Goal: Obtain resource: Obtain resource

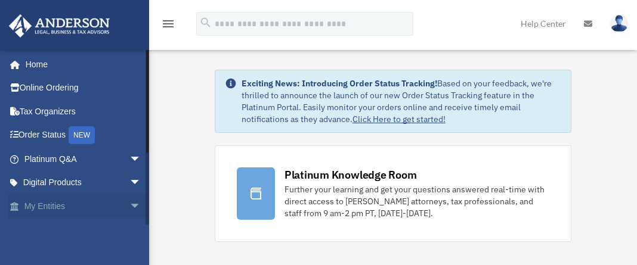
click at [129, 201] on span "arrow_drop_down" at bounding box center [141, 206] width 24 height 24
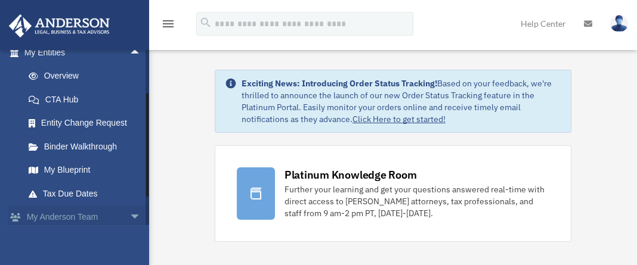
click at [129, 215] on span "arrow_drop_down" at bounding box center [141, 218] width 24 height 24
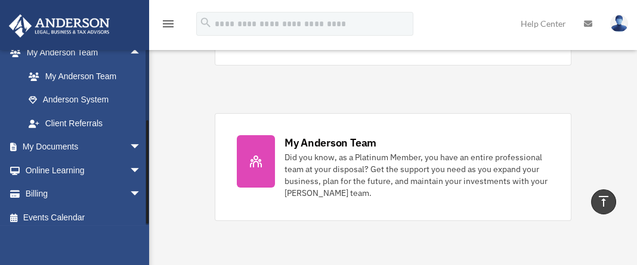
scroll to position [324, 0]
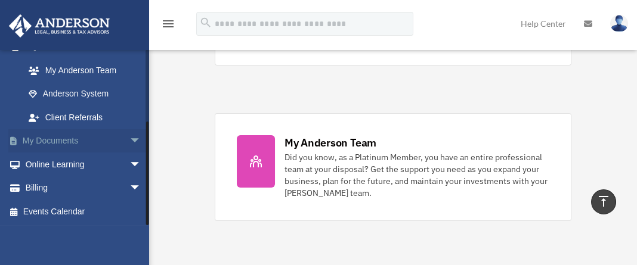
click at [129, 134] on span "arrow_drop_down" at bounding box center [141, 141] width 24 height 24
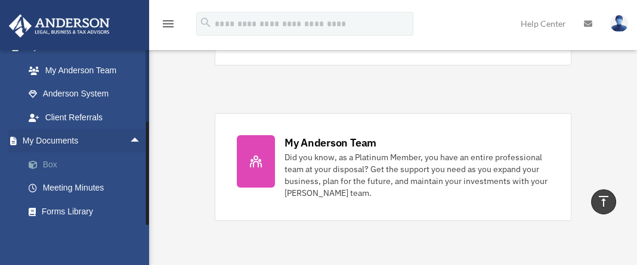
click at [60, 163] on link "Box" at bounding box center [88, 165] width 142 height 24
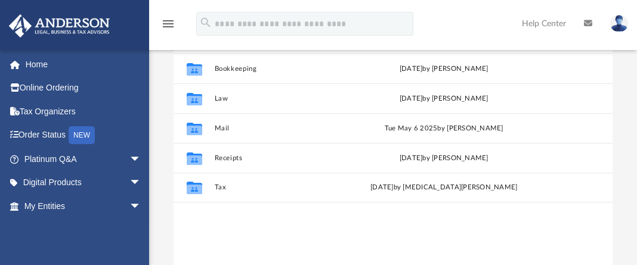
scroll to position [152, 0]
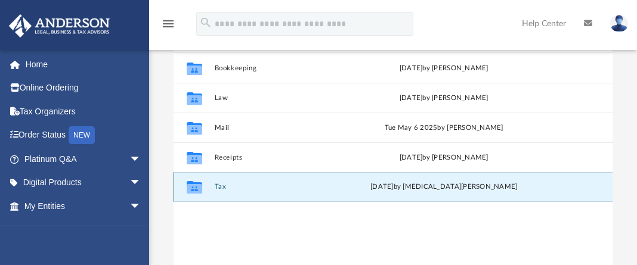
click at [232, 191] on button "Tax" at bounding box center [289, 188] width 150 height 8
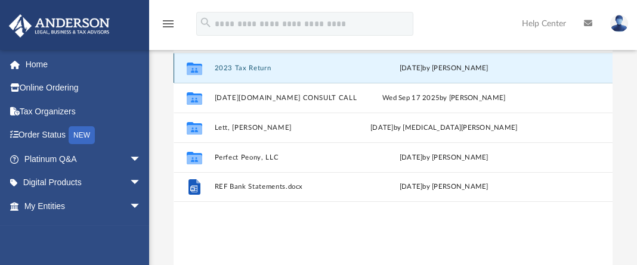
click at [252, 72] on button "2023 Tax Return" at bounding box center [289, 68] width 150 height 8
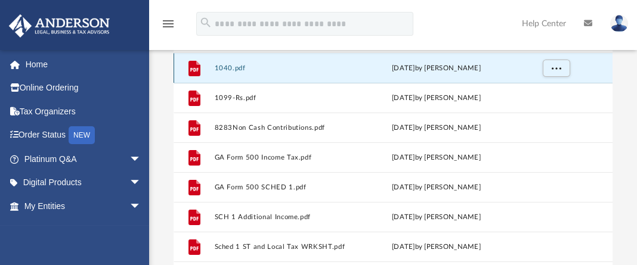
click at [252, 72] on button "1040.pdf" at bounding box center [286, 68] width 144 height 8
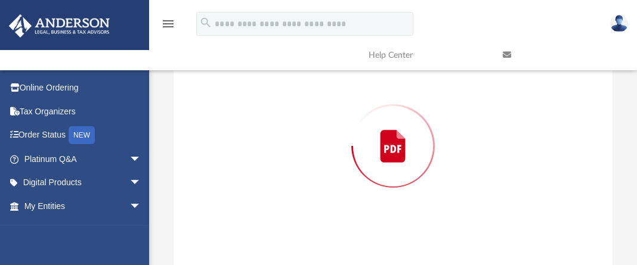
click at [252, 85] on div "Preview" at bounding box center [392, 146] width 439 height 308
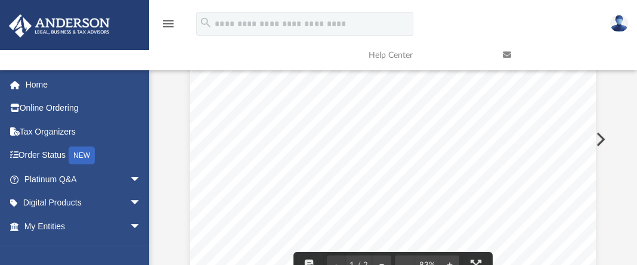
scroll to position [0, 0]
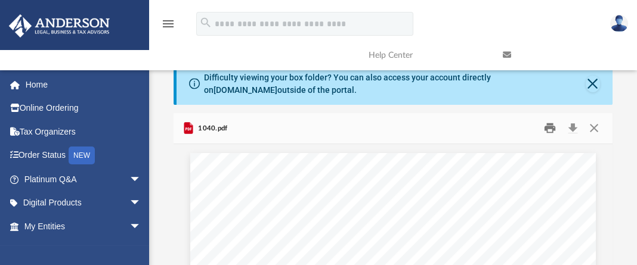
click at [548, 138] on button "Print" at bounding box center [550, 128] width 24 height 18
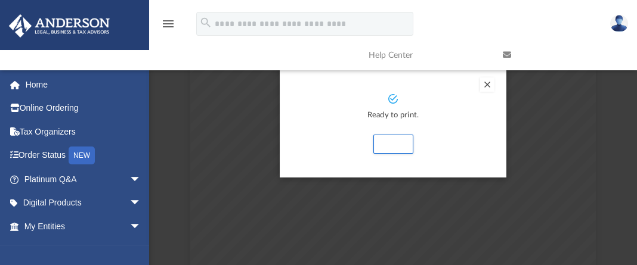
scroll to position [141, 0]
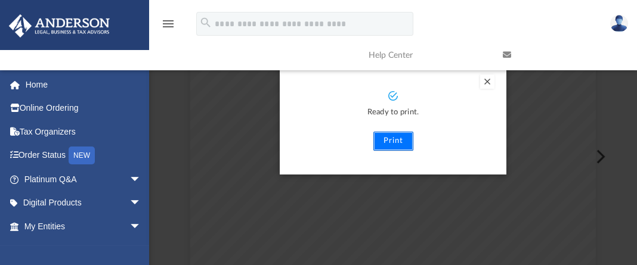
click at [396, 151] on button "Print" at bounding box center [393, 141] width 40 height 19
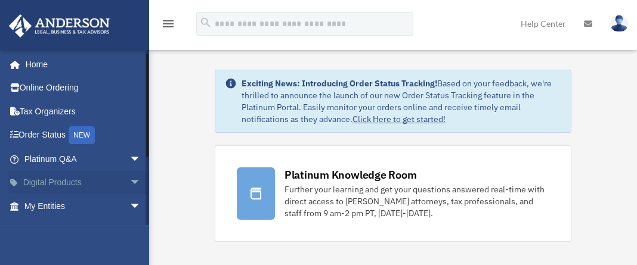
scroll to position [113, 0]
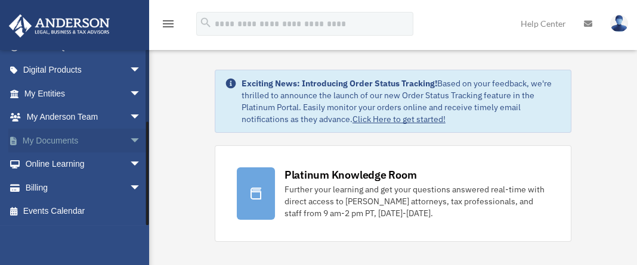
click at [129, 137] on span "arrow_drop_down" at bounding box center [141, 141] width 24 height 24
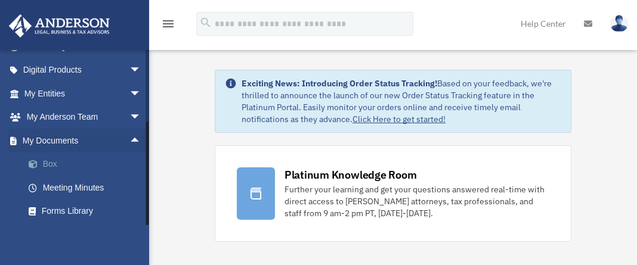
click at [87, 160] on link "Box" at bounding box center [88, 165] width 142 height 24
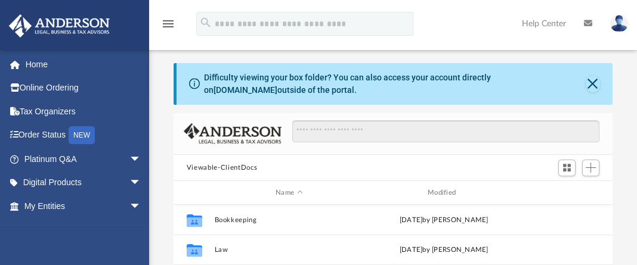
scroll to position [232, 0]
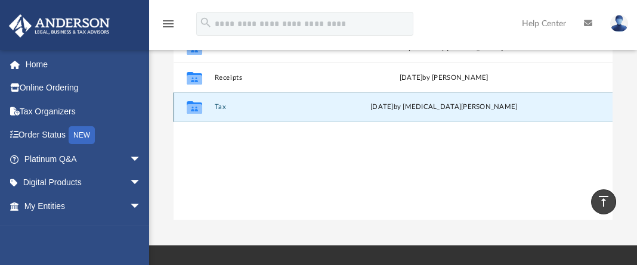
click at [218, 111] on button "Tax" at bounding box center [289, 108] width 150 height 8
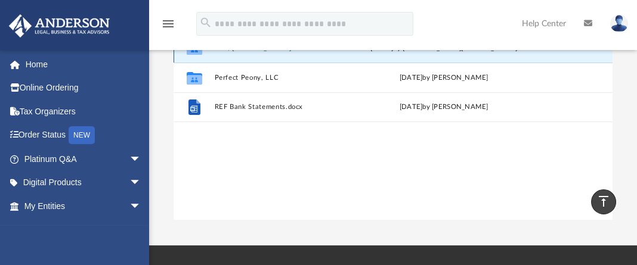
click at [235, 52] on button "Lett, [PERSON_NAME]" at bounding box center [289, 48] width 150 height 8
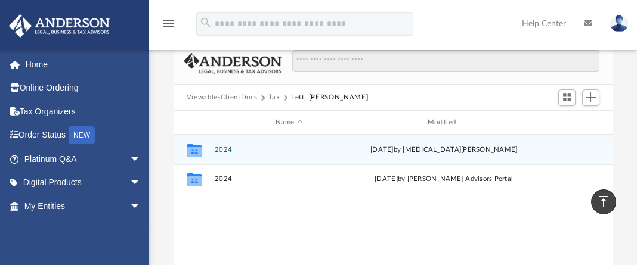
scroll to position [0, 0]
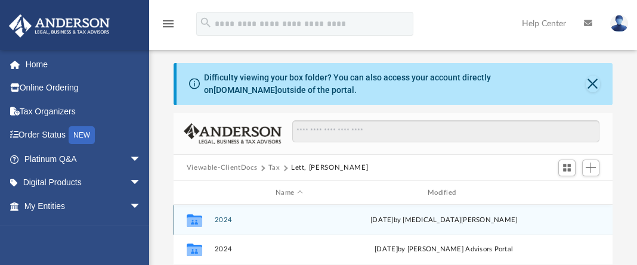
click at [224, 224] on button "2024" at bounding box center [289, 220] width 150 height 8
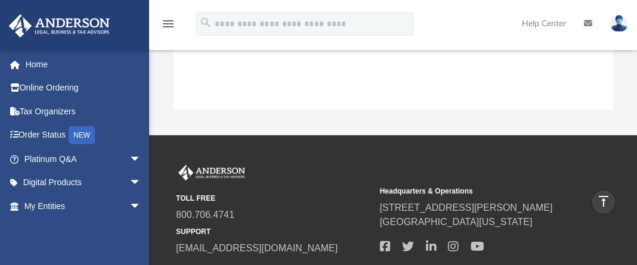
scroll to position [110, 0]
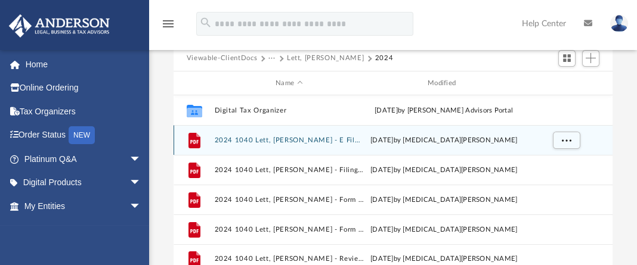
click at [292, 144] on button "2024 1040 Lett, Jacqueline B. - E File Authorization - Please sign.pdf" at bounding box center [289, 141] width 150 height 8
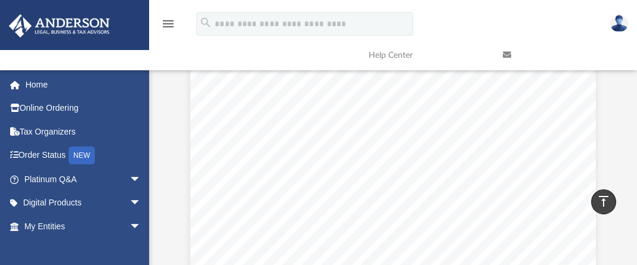
scroll to position [0, 0]
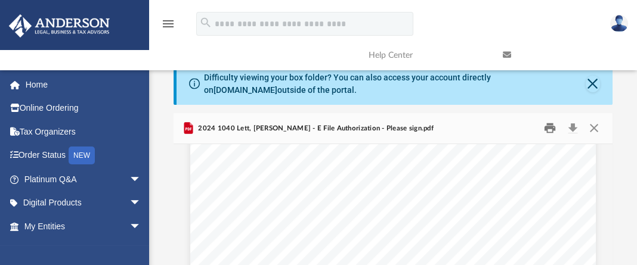
click at [550, 138] on button "Print" at bounding box center [550, 128] width 24 height 18
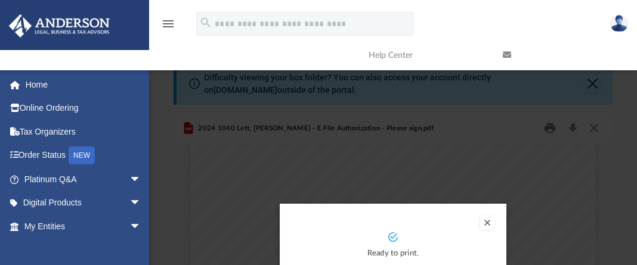
scroll to position [232, 0]
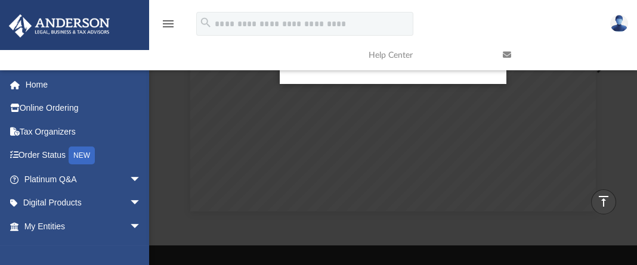
click at [389, 72] on link "Help Center" at bounding box center [426, 55] width 134 height 47
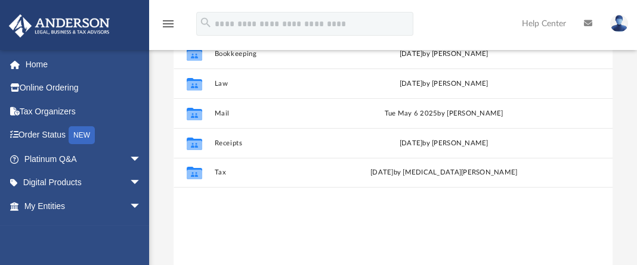
scroll to position [175, 0]
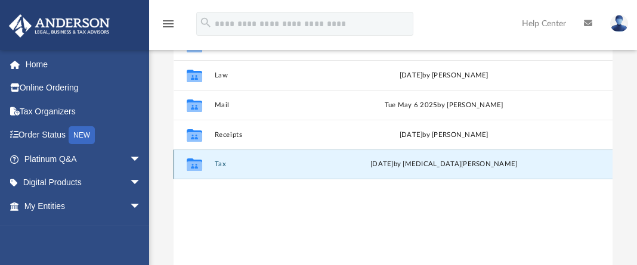
click at [217, 169] on button "Tax" at bounding box center [289, 165] width 150 height 8
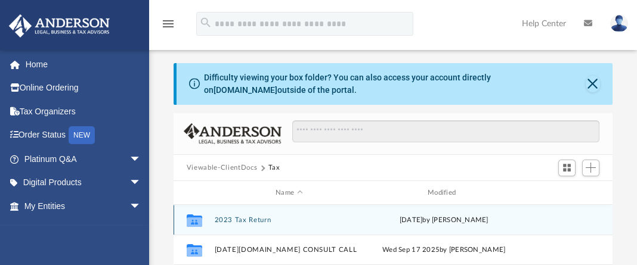
scroll to position [232, 0]
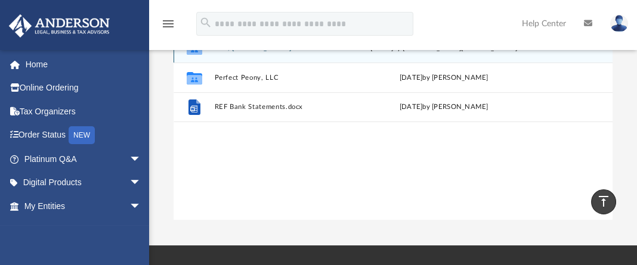
click at [269, 63] on div "Collaborated Folder Lett, [PERSON_NAME] [DATE] by [MEDICAL_DATA][PERSON_NAME]" at bounding box center [392, 48] width 439 height 30
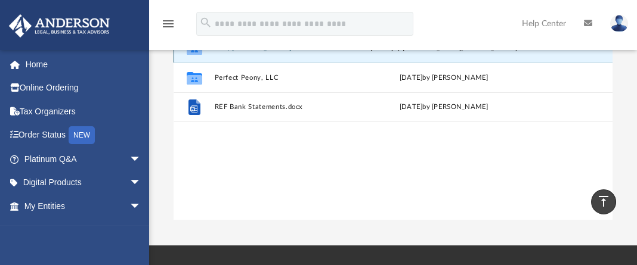
click at [271, 52] on button "Lett, [PERSON_NAME]" at bounding box center [289, 48] width 150 height 8
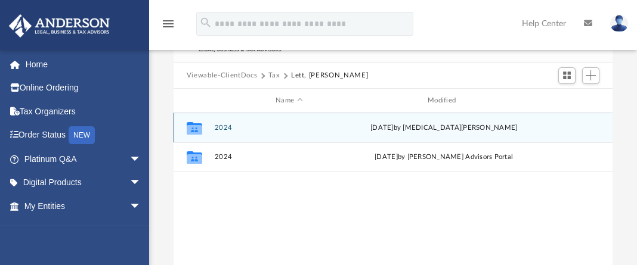
scroll to position [106, 0]
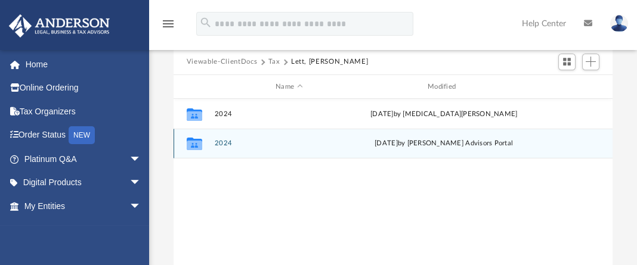
click at [287, 148] on button "2024" at bounding box center [289, 144] width 150 height 8
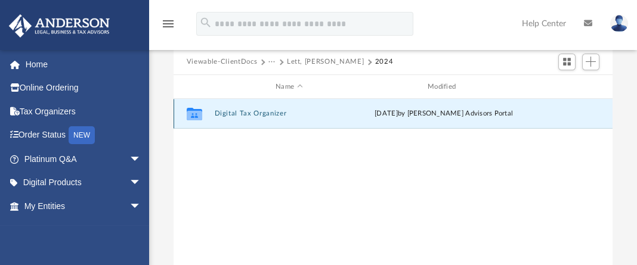
click at [288, 118] on button "Digital Tax Organizer" at bounding box center [289, 114] width 150 height 8
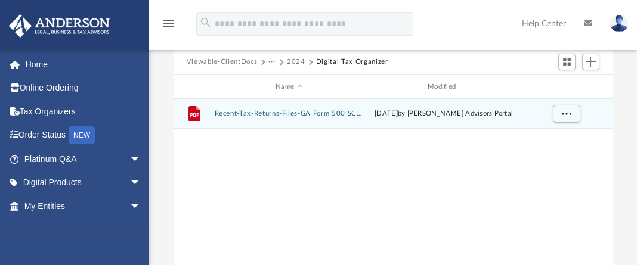
click at [304, 118] on button "Recent-Tax-Returns-Files-GA Form 500 SCHED 1-174066776267c07b72010e1.pdf" at bounding box center [289, 114] width 150 height 8
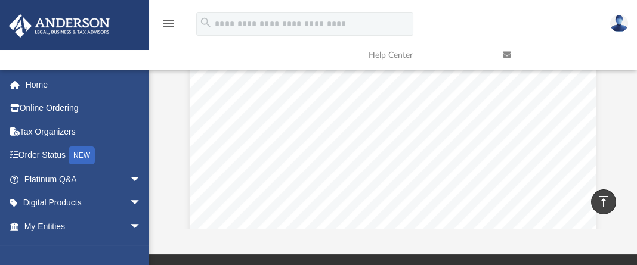
scroll to position [0, 0]
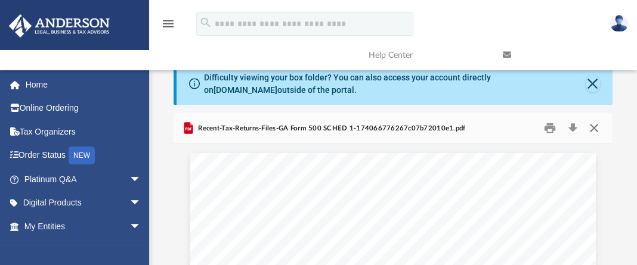
click at [597, 138] on button "Close" at bounding box center [593, 128] width 21 height 18
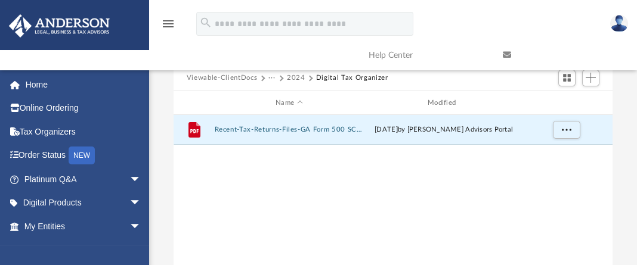
scroll to position [92, 0]
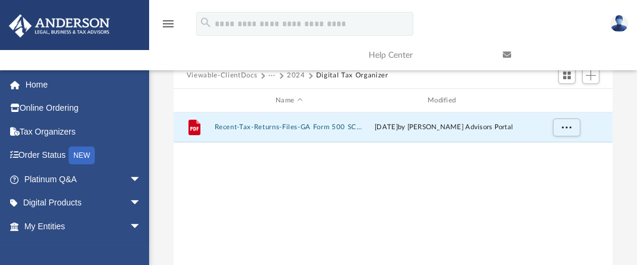
click at [305, 81] on button "2024" at bounding box center [296, 75] width 18 height 11
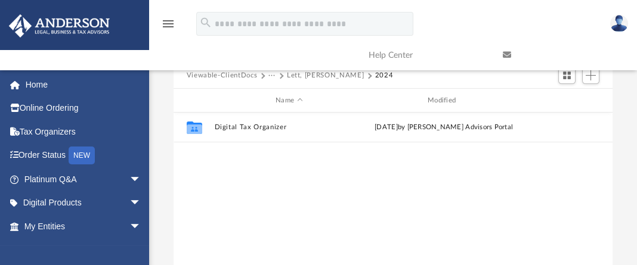
click at [383, 81] on button "2024" at bounding box center [384, 75] width 18 height 11
click at [339, 81] on button "Lett, [PERSON_NAME]" at bounding box center [325, 75] width 77 height 11
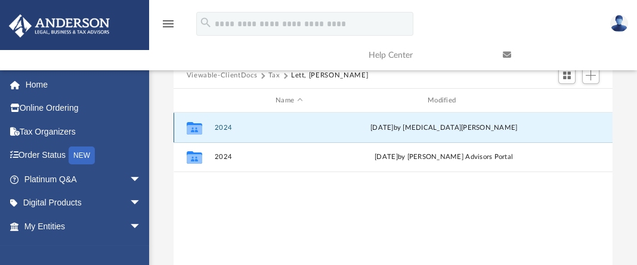
click at [309, 132] on button "2024" at bounding box center [289, 128] width 150 height 8
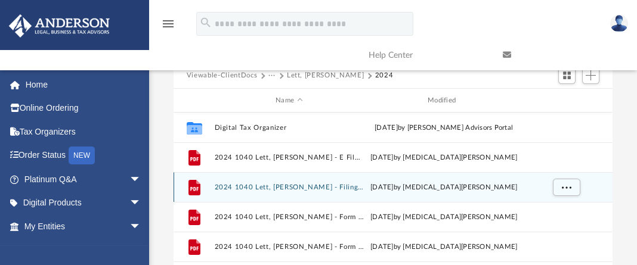
click at [374, 193] on div "yesterday by Nikita Patel" at bounding box center [444, 187] width 150 height 11
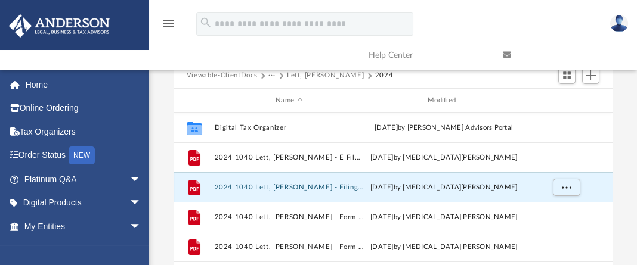
click at [345, 191] on button "2024 1040 Lett, [PERSON_NAME] - Filing Instructions.pdf" at bounding box center [289, 188] width 150 height 8
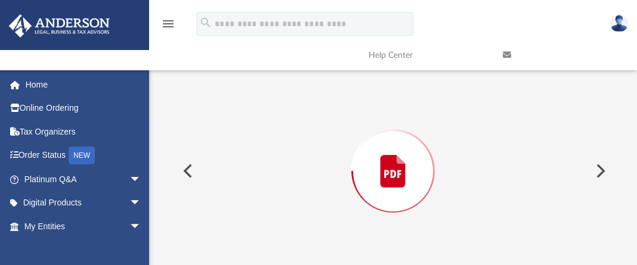
click at [345, 197] on div "Preview" at bounding box center [392, 171] width 439 height 308
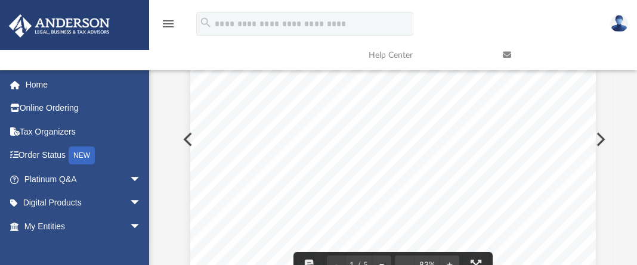
scroll to position [0, 0]
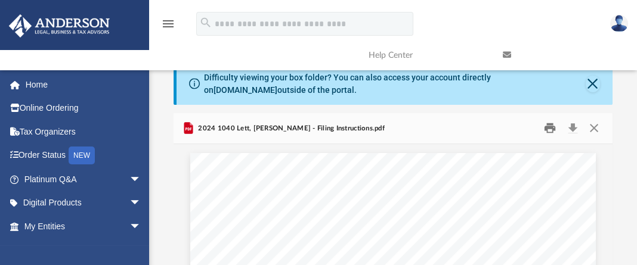
click at [553, 138] on button "Print" at bounding box center [550, 128] width 24 height 18
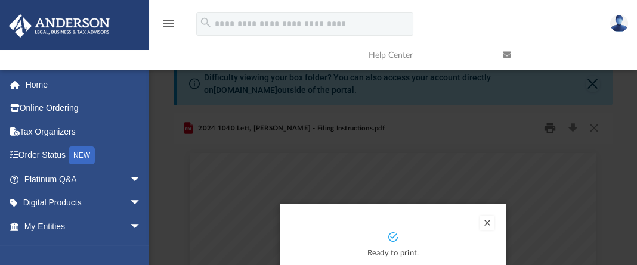
scroll to position [232, 0]
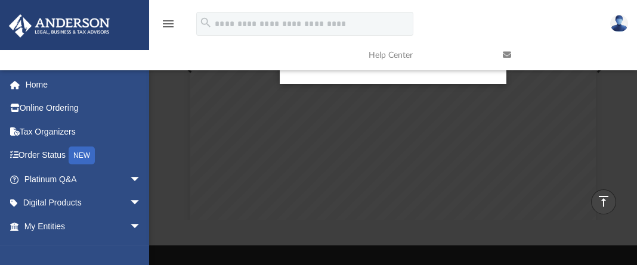
click at [401, 72] on link "Help Center" at bounding box center [426, 55] width 134 height 47
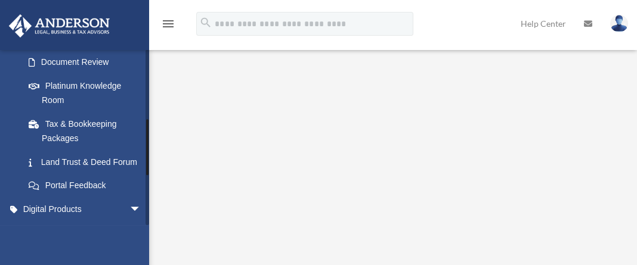
scroll to position [368, 0]
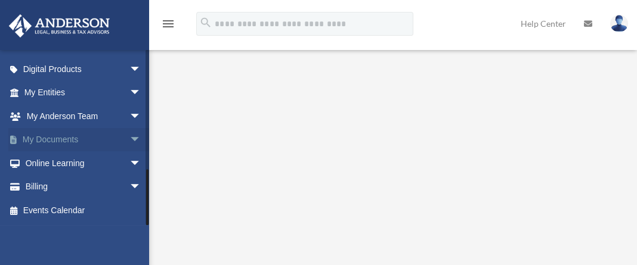
click at [129, 135] on span "arrow_drop_down" at bounding box center [141, 140] width 24 height 24
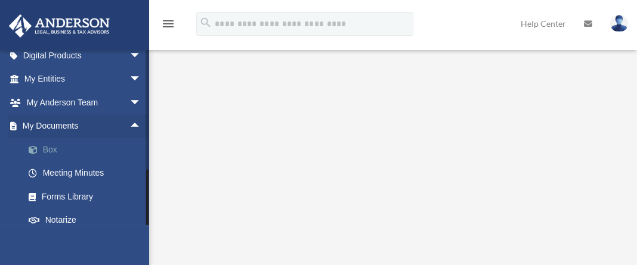
click at [48, 159] on link "Box" at bounding box center [88, 150] width 142 height 24
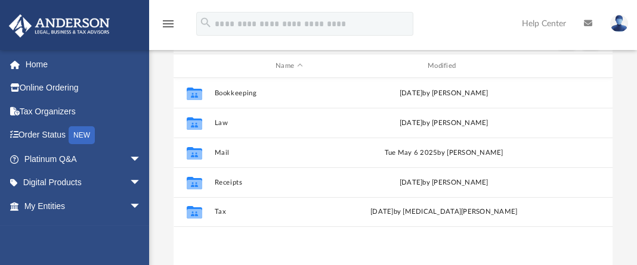
scroll to position [129, 0]
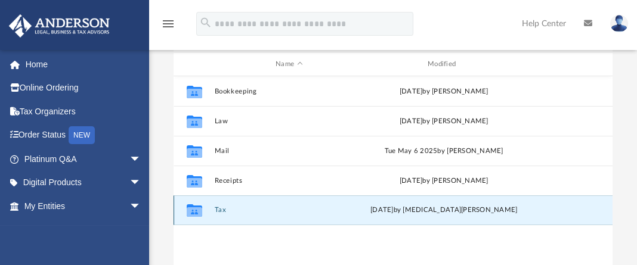
click at [220, 215] on button "Tax" at bounding box center [289, 211] width 150 height 8
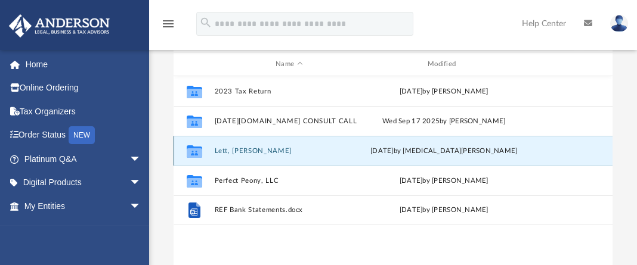
click at [315, 155] on button "Lett, [PERSON_NAME]" at bounding box center [289, 151] width 150 height 8
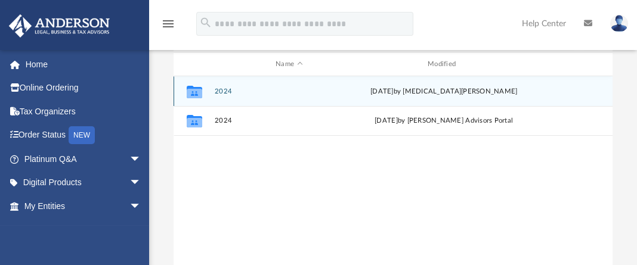
click at [227, 95] on button "2024" at bounding box center [289, 92] width 150 height 8
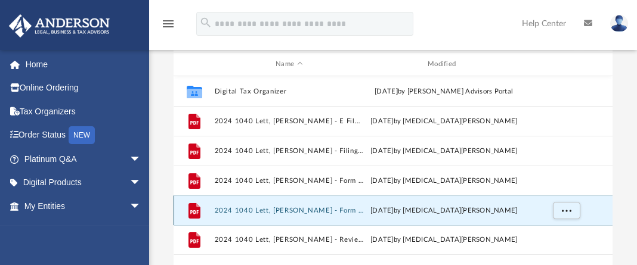
click at [241, 215] on button "2024 1040 Lett, [PERSON_NAME] - Form 1040-V Payment Voucher.pdf" at bounding box center [289, 211] width 150 height 8
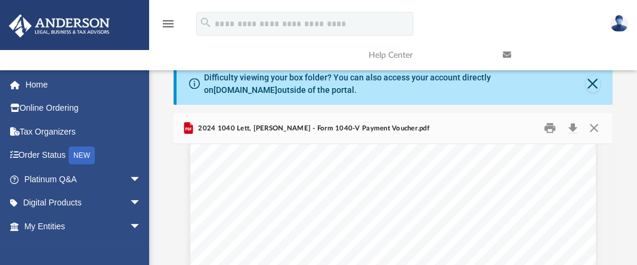
scroll to position [232, 0]
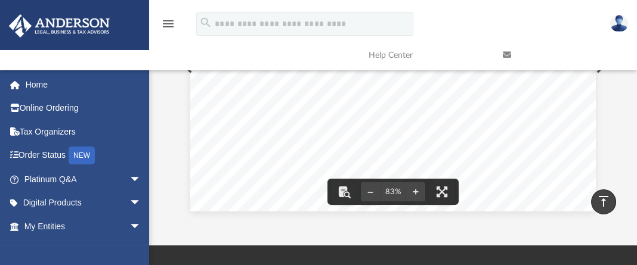
click at [601, 80] on button "Preview" at bounding box center [599, 65] width 26 height 33
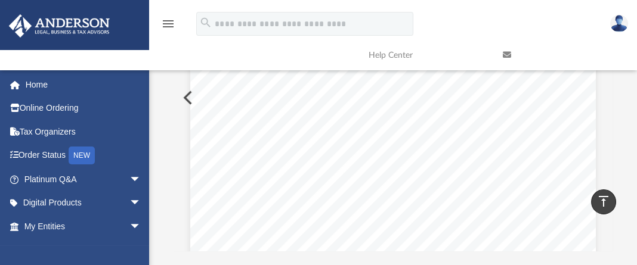
scroll to position [0, 0]
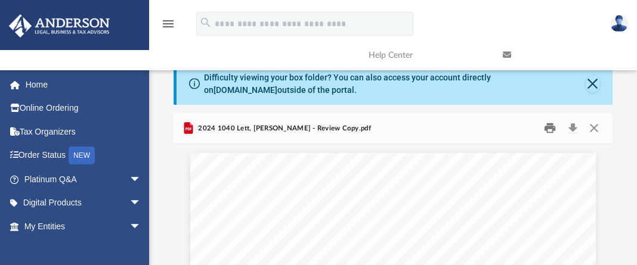
click at [548, 138] on button "Print" at bounding box center [550, 128] width 24 height 18
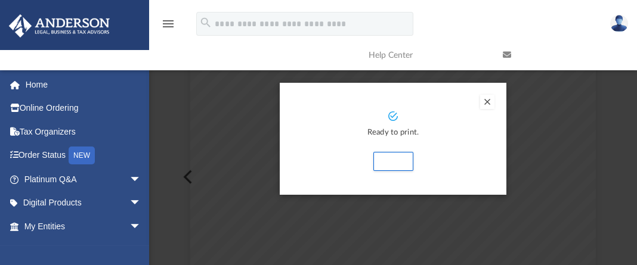
scroll to position [129, 0]
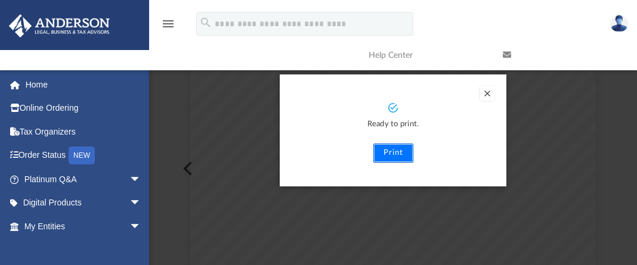
click at [395, 163] on button "Print" at bounding box center [393, 153] width 40 height 19
